Goal: Task Accomplishment & Management: Use online tool/utility

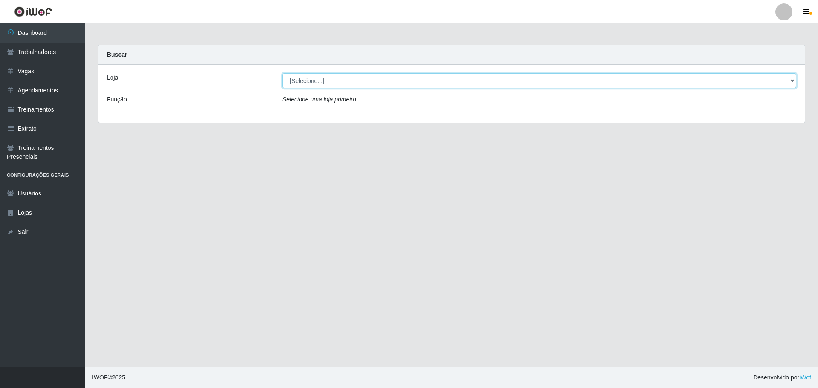
click at [410, 78] on select "[Selecione...] O ROSÁRIO ALIMENTOS" at bounding box center [539, 80] width 514 height 15
select select "349"
click at [282, 73] on select "[Selecione...] O ROSÁRIO ALIMENTOS" at bounding box center [539, 80] width 514 height 15
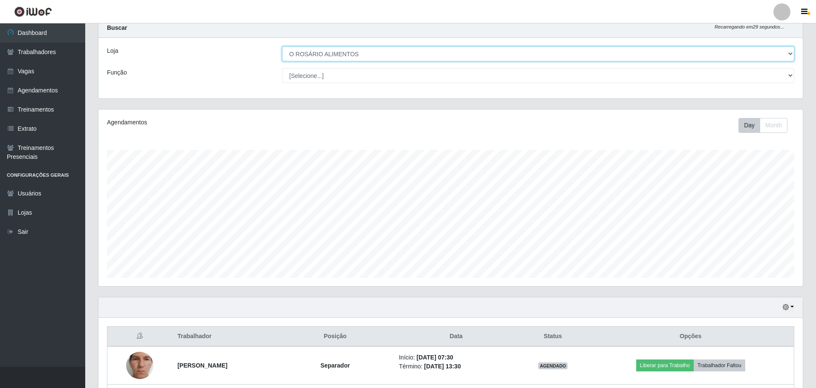
scroll to position [102, 0]
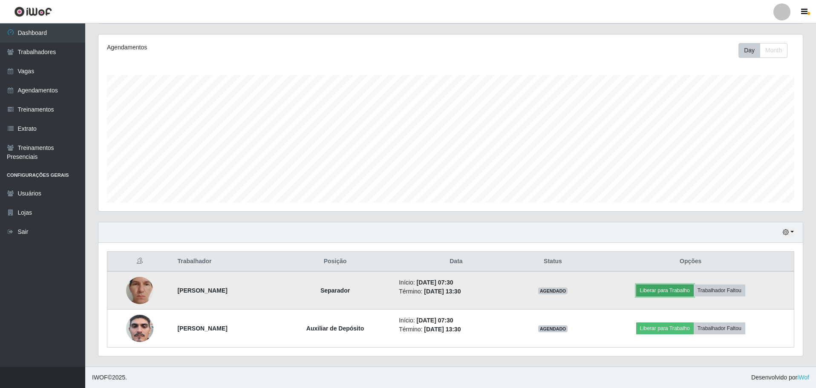
click at [691, 293] on button "Liberar para Trabalho" at bounding box center [665, 291] width 58 height 12
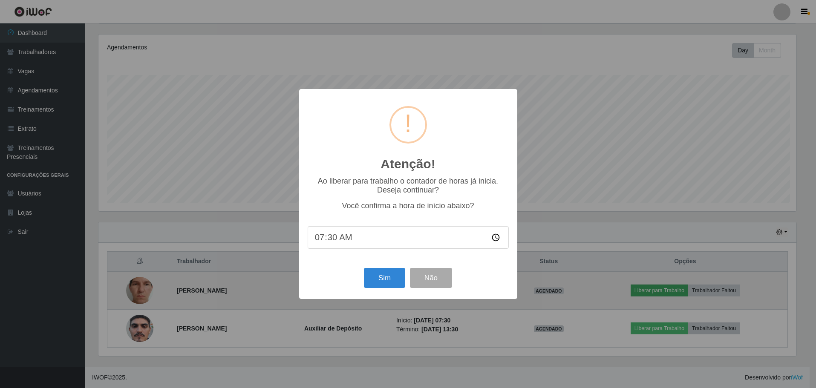
scroll to position [177, 700]
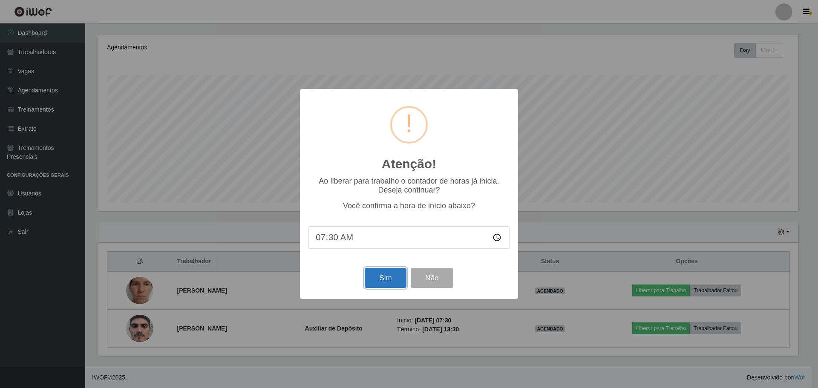
click at [391, 280] on button "Sim" at bounding box center [385, 278] width 41 height 20
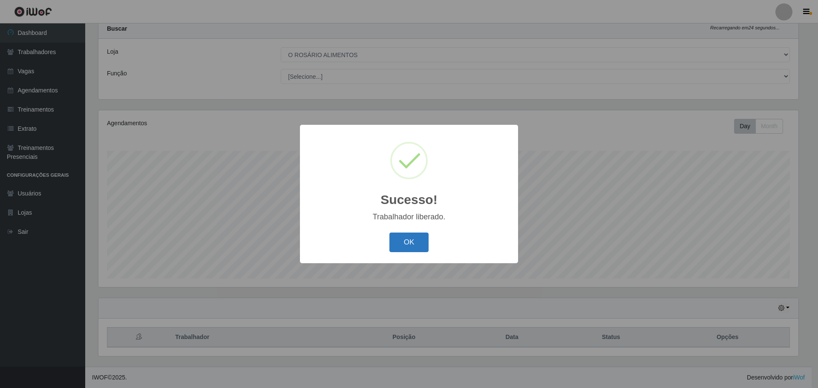
click at [418, 250] on button "OK" at bounding box center [409, 243] width 40 height 20
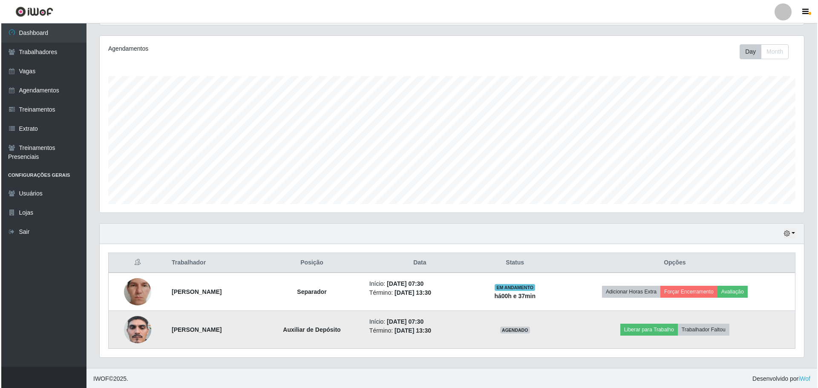
scroll to position [102, 0]
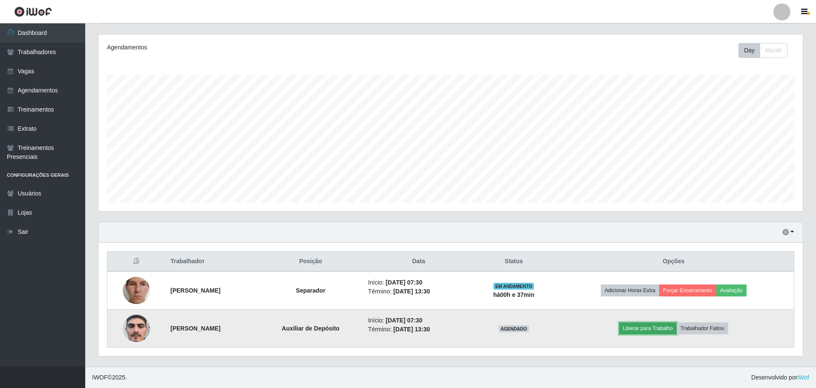
click at [656, 331] on button "Liberar para Trabalho" at bounding box center [648, 329] width 58 height 12
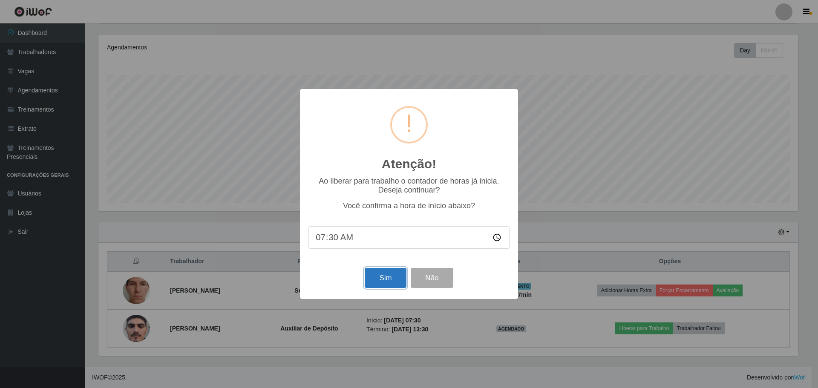
click at [383, 273] on button "Sim" at bounding box center [385, 278] width 41 height 20
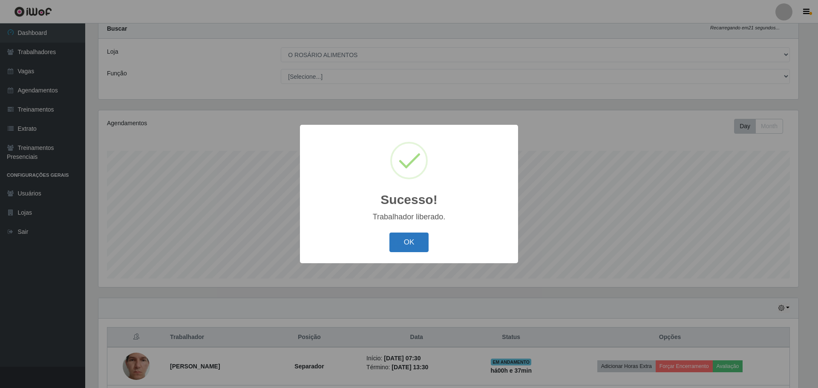
click at [408, 248] on button "OK" at bounding box center [409, 243] width 40 height 20
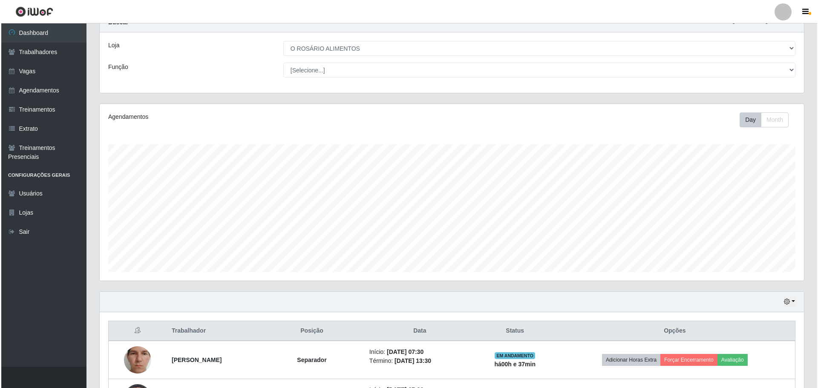
scroll to position [102, 0]
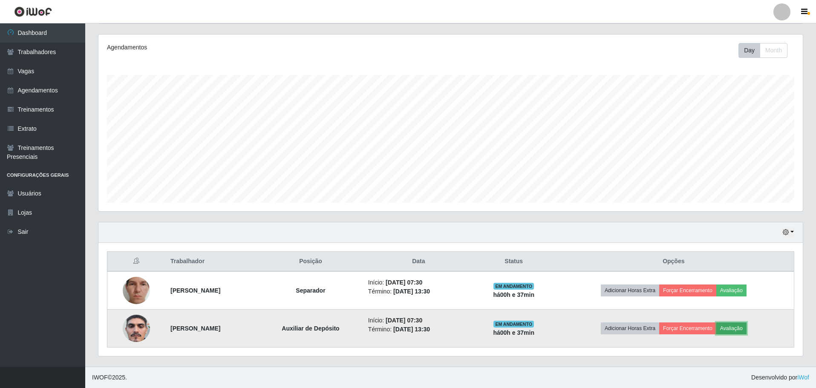
click at [743, 324] on button "Avaliação" at bounding box center [731, 329] width 30 height 12
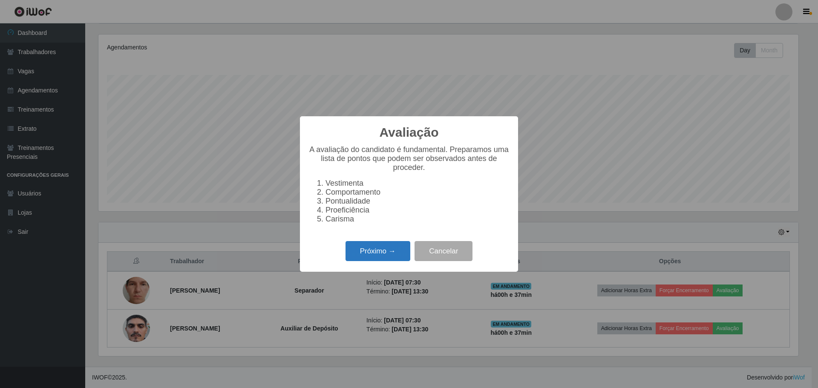
click at [359, 250] on button "Próximo →" at bounding box center [378, 251] width 65 height 20
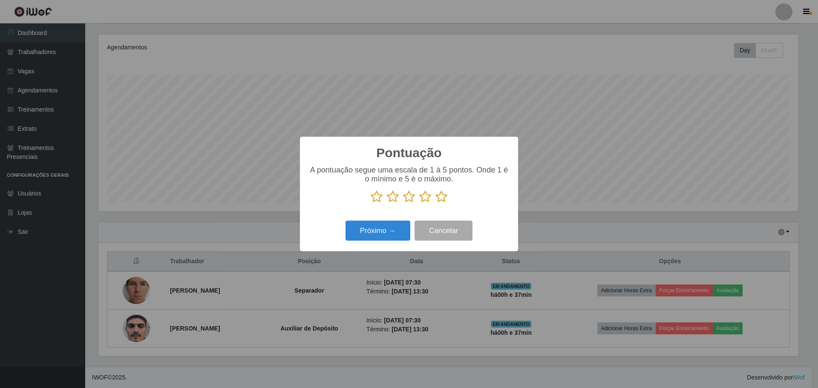
click at [439, 197] on icon at bounding box center [441, 196] width 12 height 13
click at [435, 203] on input "radio" at bounding box center [435, 203] width 0 height 0
click at [388, 225] on button "Próximo →" at bounding box center [378, 231] width 65 height 20
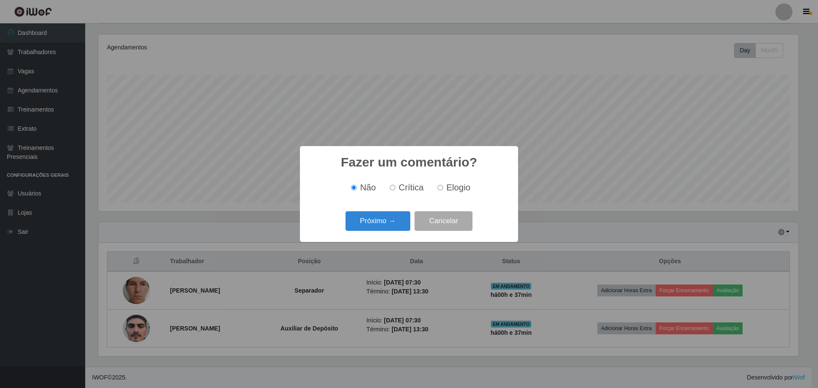
click at [445, 189] on label "Elogio" at bounding box center [452, 188] width 36 height 10
click at [443, 189] on input "Elogio" at bounding box center [441, 188] width 6 height 6
radio input "true"
click at [403, 216] on button "Próximo →" at bounding box center [378, 221] width 65 height 20
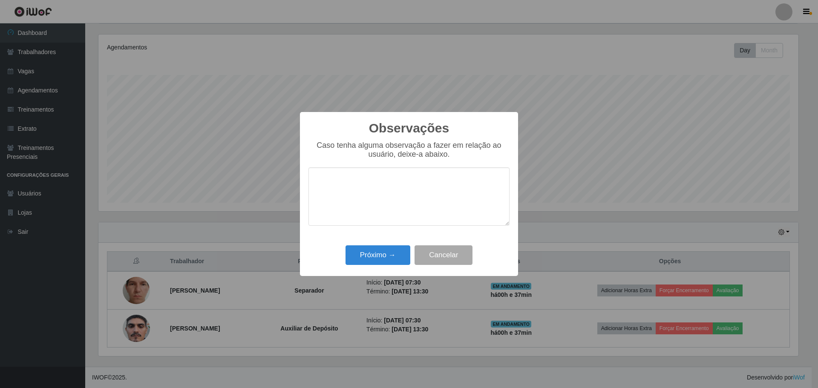
click at [333, 164] on div "Caso tenha alguma observação a fazer em relação ao usuário, deixe-a abaixo." at bounding box center [408, 187] width 201 height 93
click at [337, 191] on textarea at bounding box center [408, 196] width 201 height 58
type textarea "trabalha muito bem"
click at [402, 253] on button "Próximo →" at bounding box center [378, 255] width 65 height 20
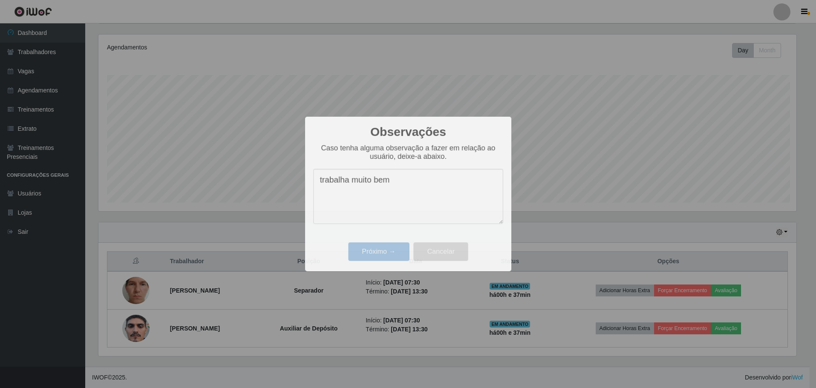
scroll to position [0, 0]
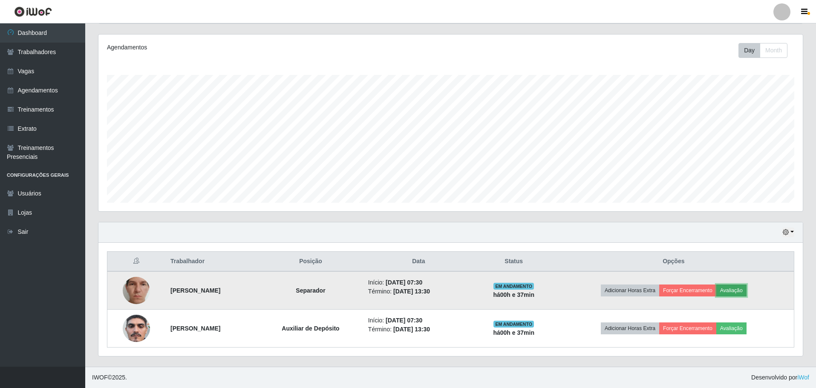
click at [745, 287] on button "Avaliação" at bounding box center [731, 291] width 30 height 12
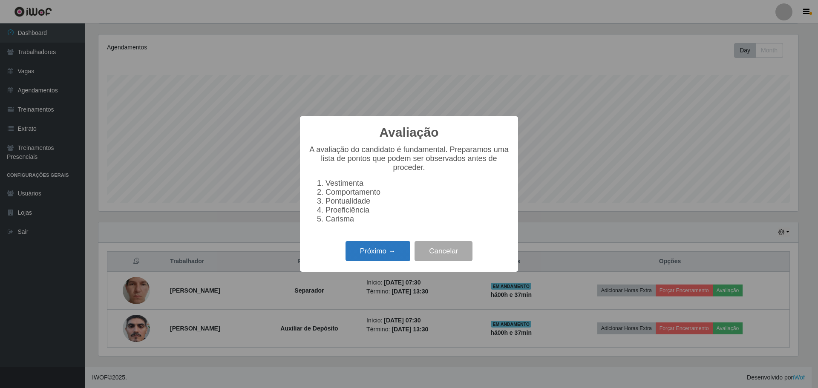
click at [383, 248] on button "Próximo →" at bounding box center [378, 251] width 65 height 20
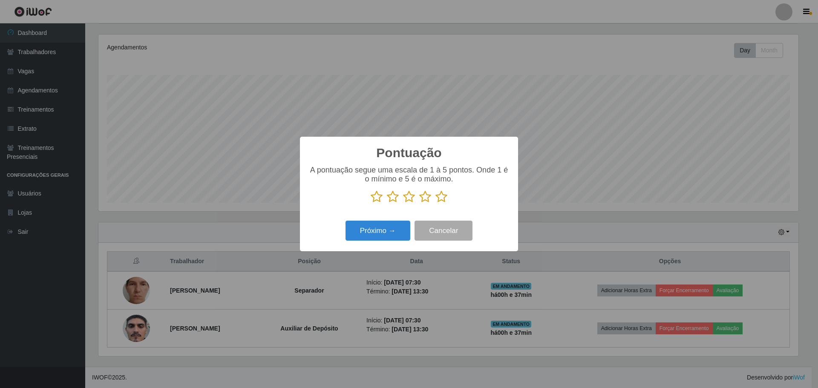
click at [443, 198] on icon at bounding box center [441, 196] width 12 height 13
click at [435, 203] on input "radio" at bounding box center [435, 203] width 0 height 0
click at [396, 232] on button "Próximo →" at bounding box center [378, 231] width 65 height 20
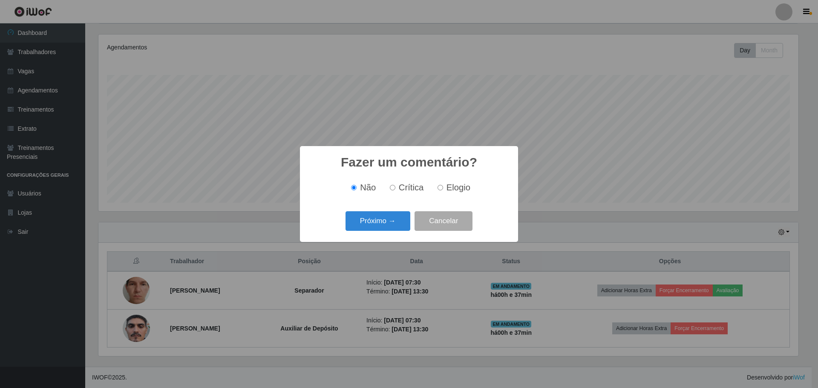
click at [442, 194] on div "Não Crítica Elogio" at bounding box center [408, 187] width 201 height 25
click at [449, 186] on span "Elogio" at bounding box center [459, 187] width 24 height 9
click at [443, 186] on input "Elogio" at bounding box center [441, 188] width 6 height 6
radio input "true"
click at [385, 222] on button "Próximo →" at bounding box center [378, 221] width 65 height 20
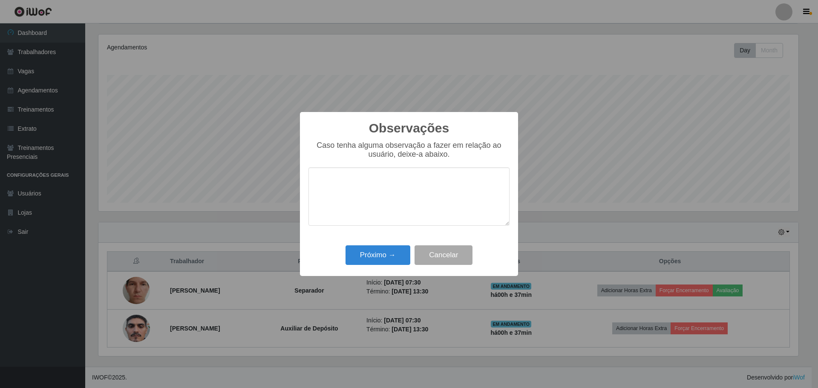
click at [373, 189] on textarea at bounding box center [408, 196] width 201 height 58
click at [392, 260] on button "Próximo →" at bounding box center [378, 255] width 65 height 20
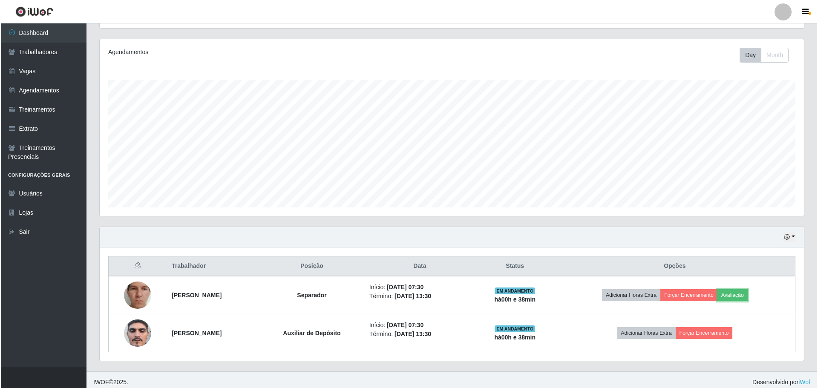
scroll to position [102, 0]
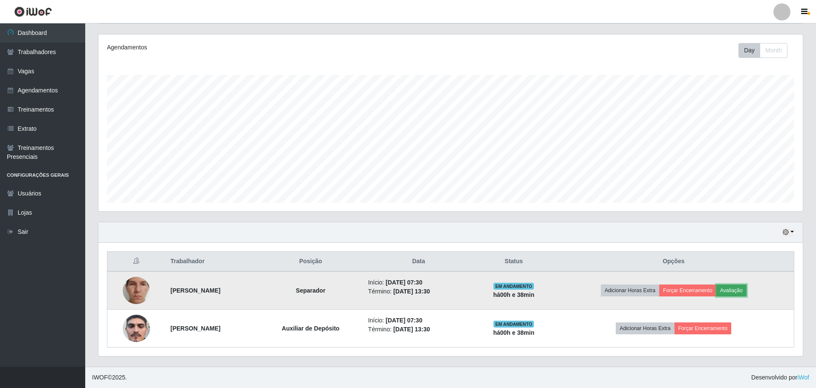
click at [746, 289] on button "Avaliação" at bounding box center [731, 291] width 30 height 12
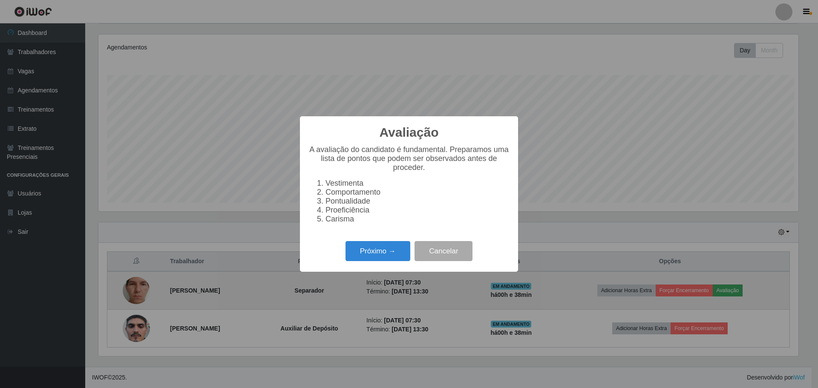
scroll to position [177, 700]
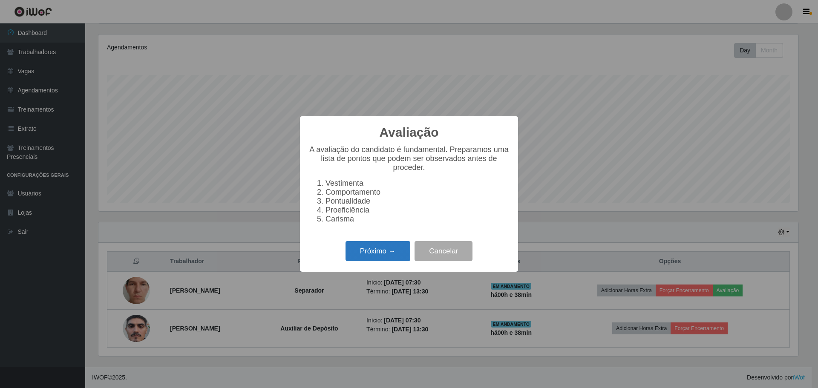
click at [379, 256] on button "Próximo →" at bounding box center [378, 251] width 65 height 20
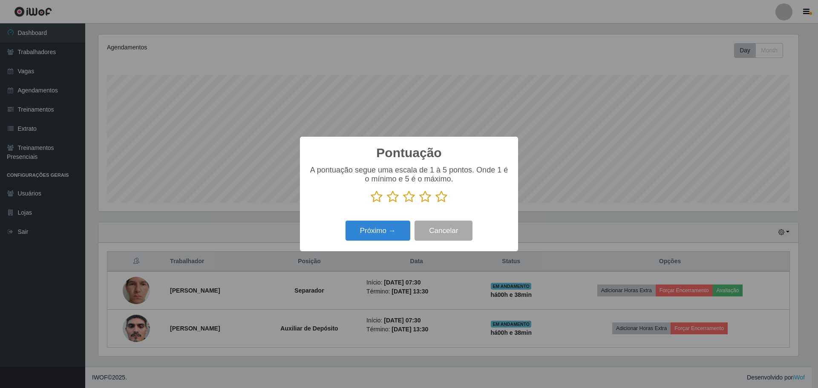
click at [440, 200] on icon at bounding box center [441, 196] width 12 height 13
click at [435, 203] on input "radio" at bounding box center [435, 203] width 0 height 0
click at [403, 238] on button "Próximo →" at bounding box center [378, 231] width 65 height 20
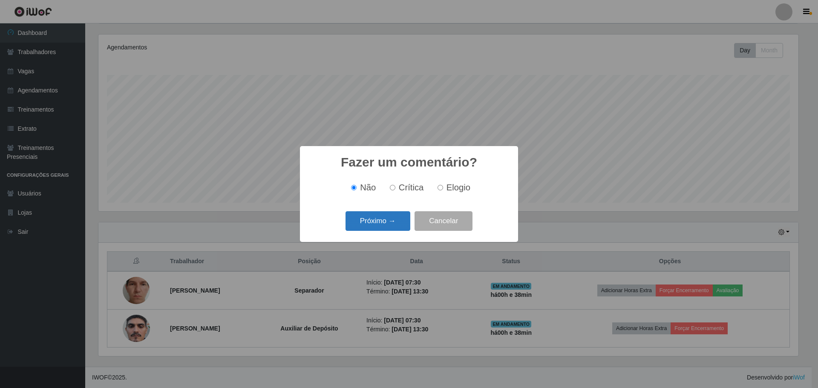
click at [369, 215] on button "Próximo →" at bounding box center [378, 221] width 65 height 20
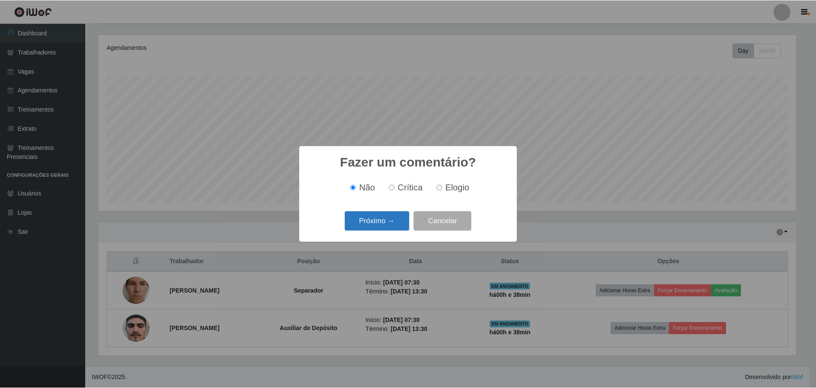
scroll to position [425876, 425353]
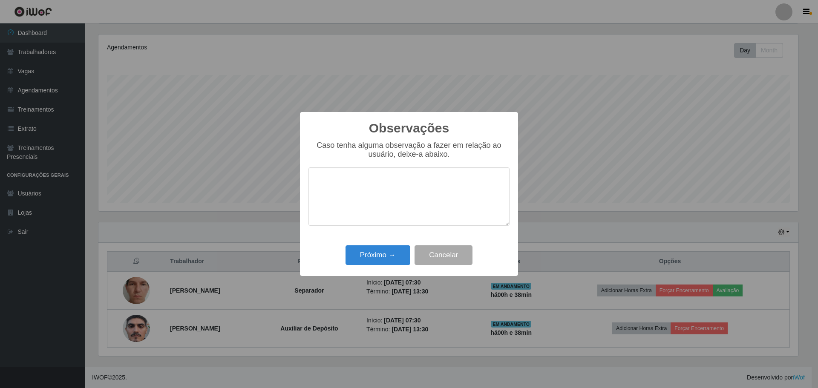
click at [379, 239] on div "Observações × Caso tenha alguma observação a fazer em relação ao usuário, deixe…" at bounding box center [409, 194] width 218 height 164
click at [376, 259] on button "Próximo →" at bounding box center [378, 255] width 65 height 20
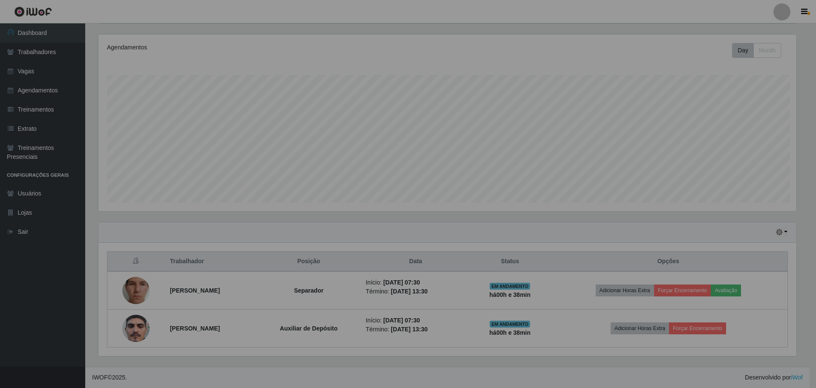
scroll to position [177, 704]
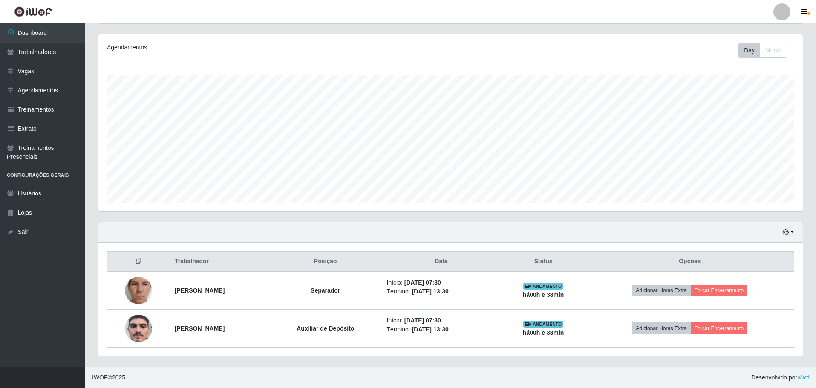
click at [455, 219] on div "Agendamentos Day Month" at bounding box center [451, 128] width 718 height 188
